Goal: Check status: Check status

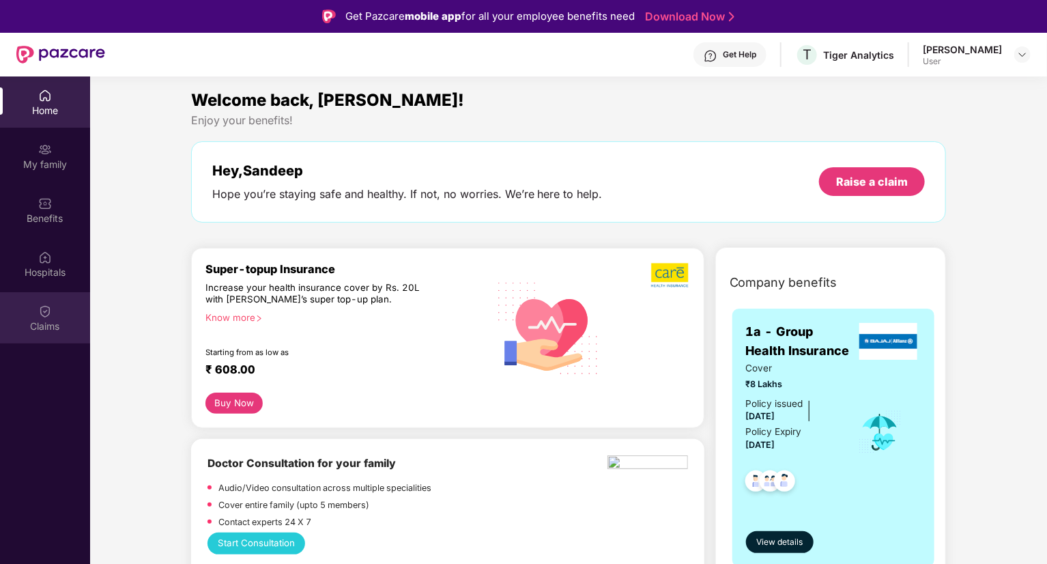
click at [46, 316] on img at bounding box center [45, 311] width 14 height 14
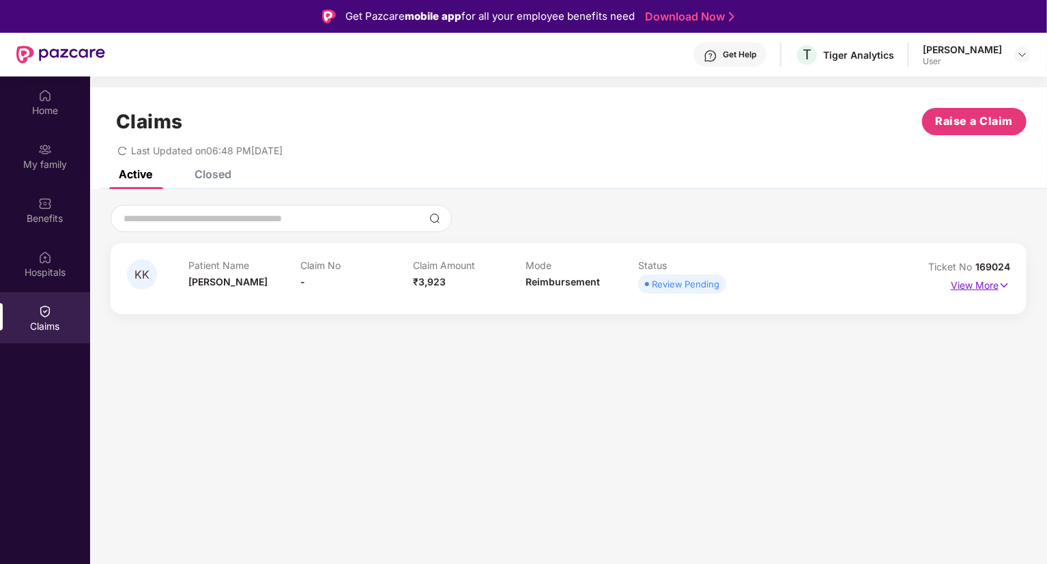
click at [1001, 285] on img at bounding box center [1004, 285] width 12 height 15
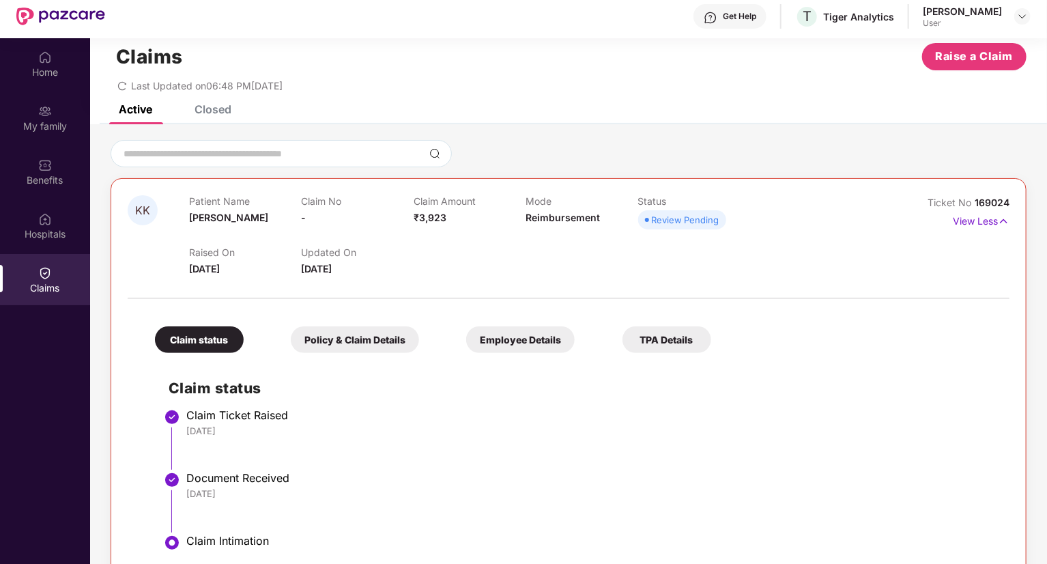
scroll to position [76, 0]
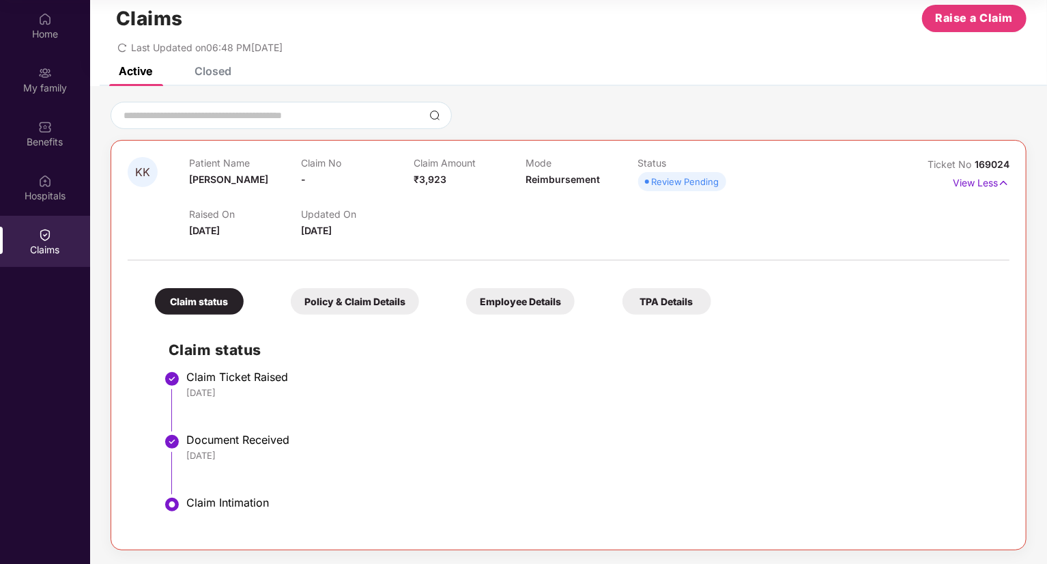
click at [327, 298] on div "Policy & Claim Details" at bounding box center [355, 301] width 128 height 27
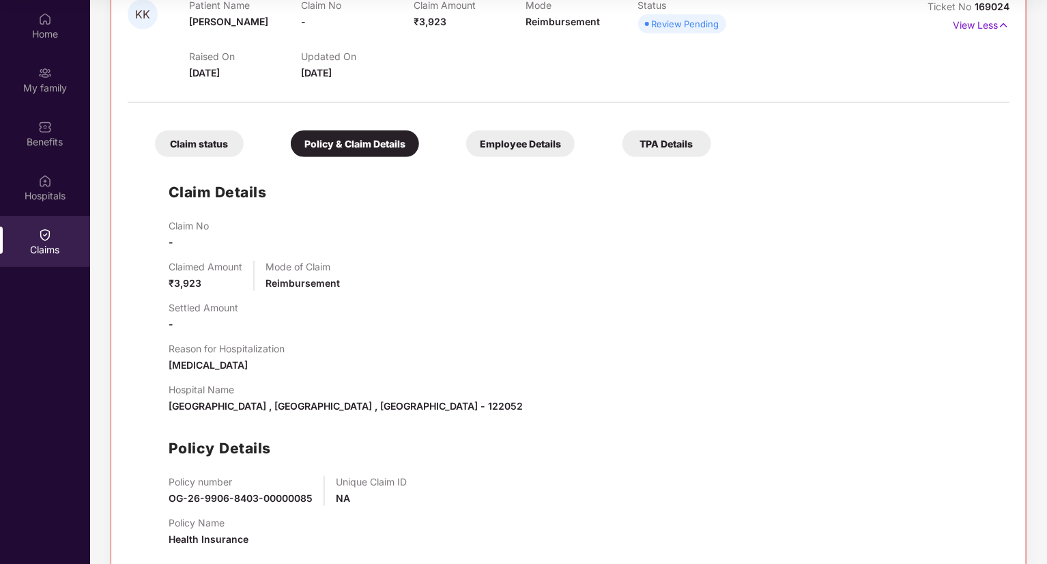
scroll to position [209, 0]
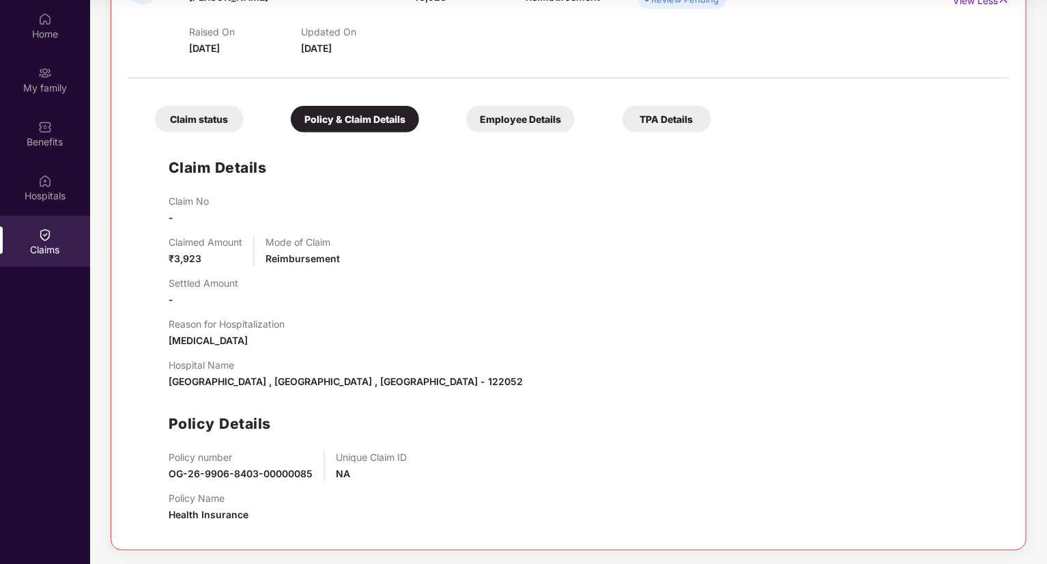
click at [504, 120] on div "Employee Details" at bounding box center [520, 119] width 108 height 27
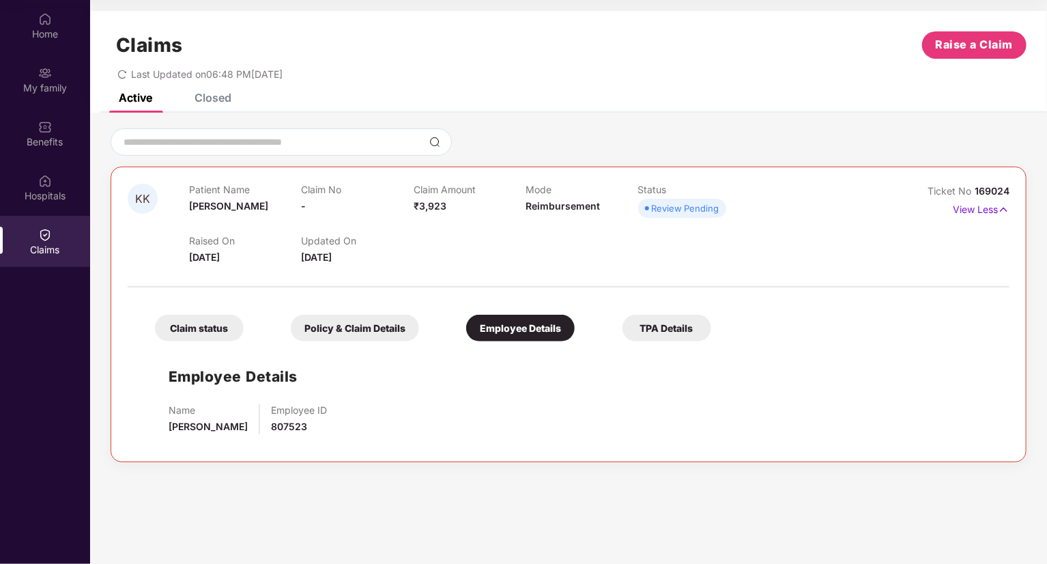
click at [660, 327] on div "TPA Details" at bounding box center [666, 328] width 89 height 27
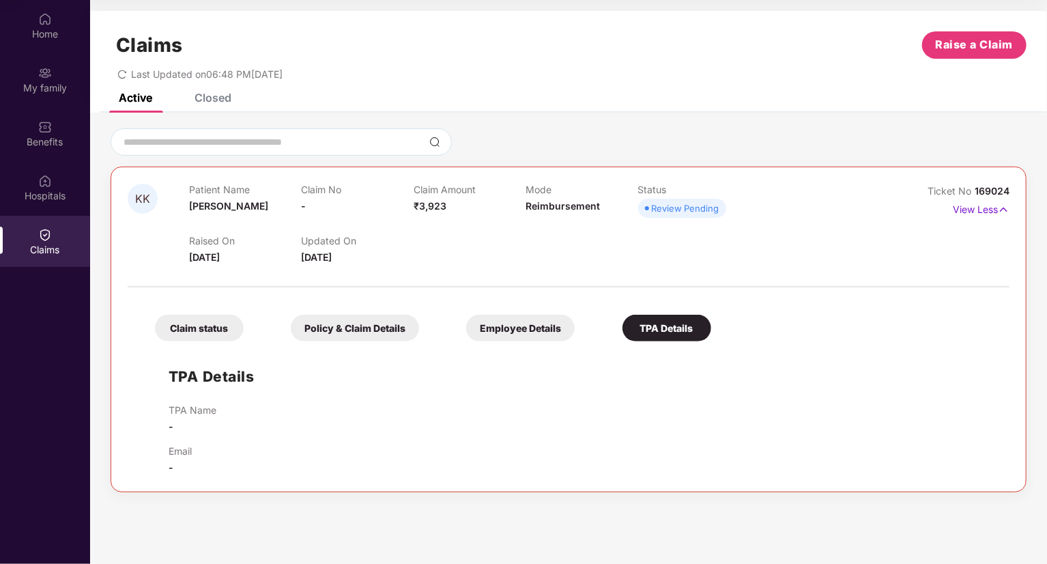
click at [191, 325] on div "Claim status" at bounding box center [199, 328] width 89 height 27
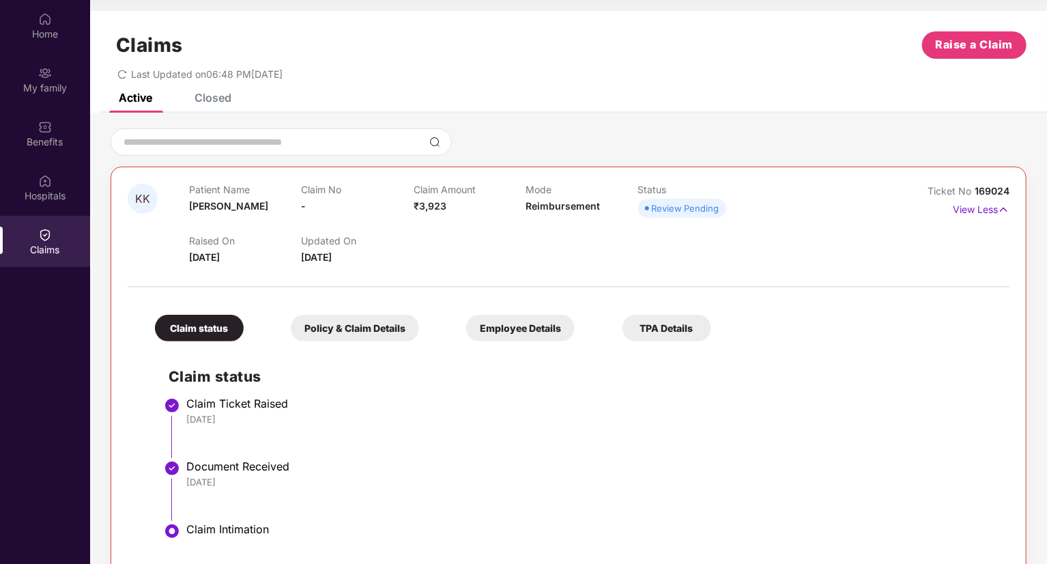
click at [207, 103] on div "Closed" at bounding box center [212, 98] width 37 height 14
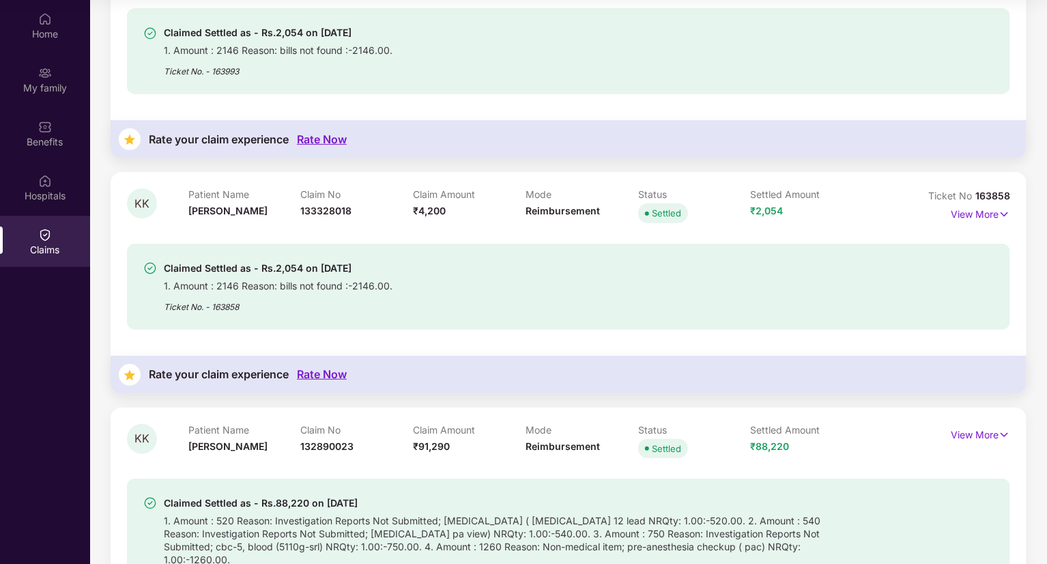
scroll to position [197, 0]
